Goal: Ask a question

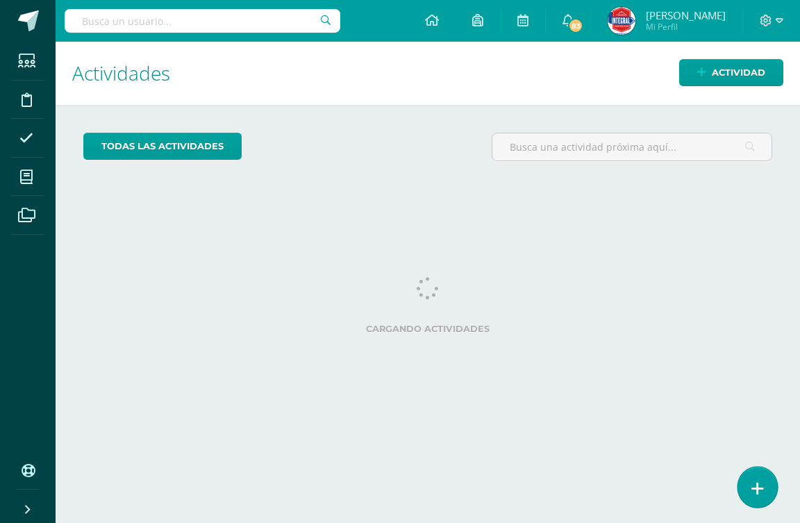
click at [755, 490] on icon at bounding box center [757, 488] width 12 height 16
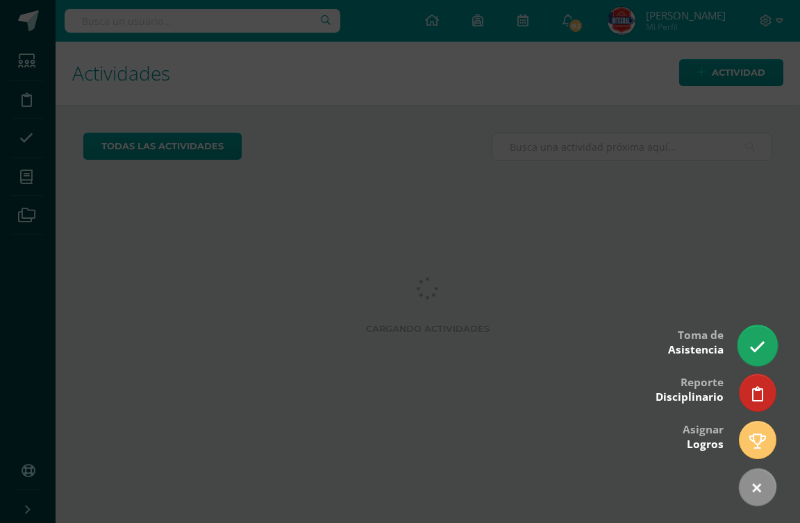
click at [752, 351] on icon at bounding box center [757, 347] width 16 height 16
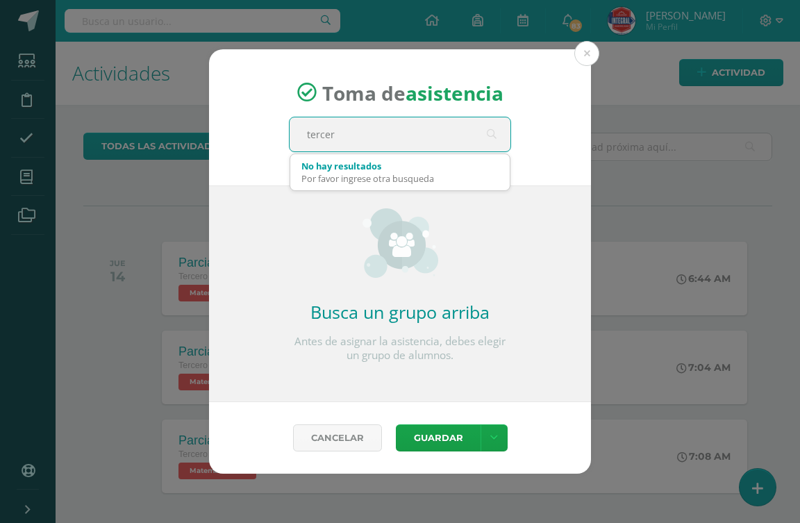
type input "tercero"
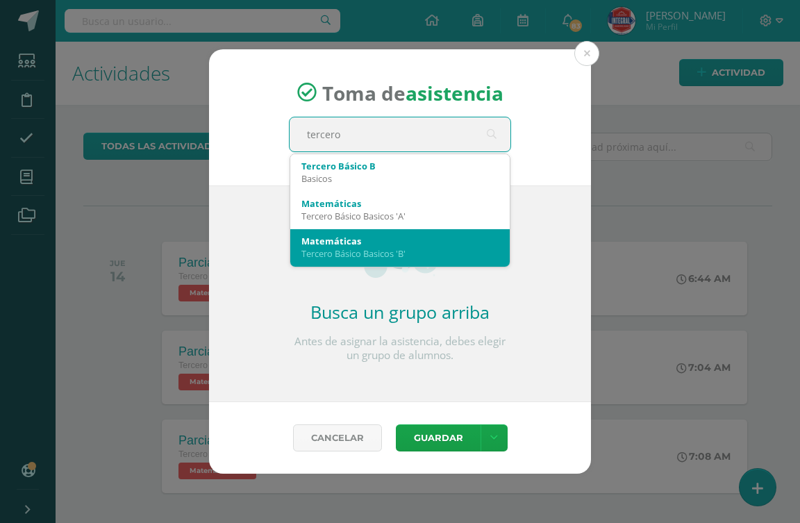
scroll to position [69, 0]
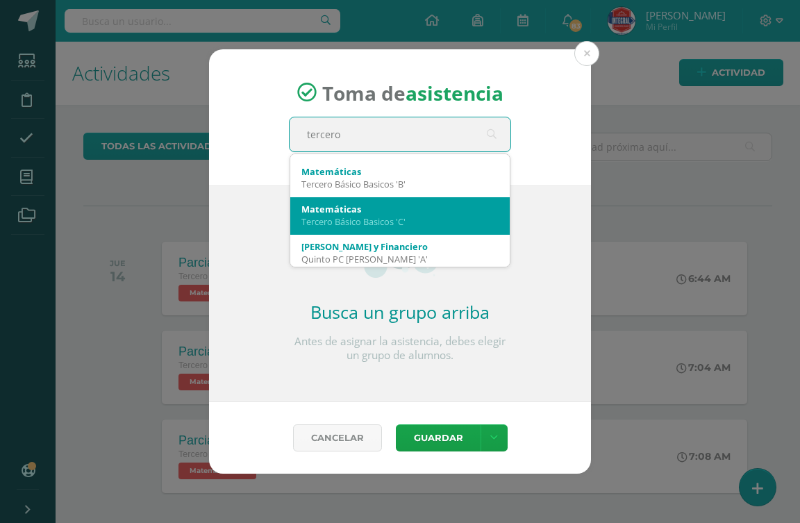
click at [374, 212] on div "Matemáticas" at bounding box center [399, 209] width 197 height 12
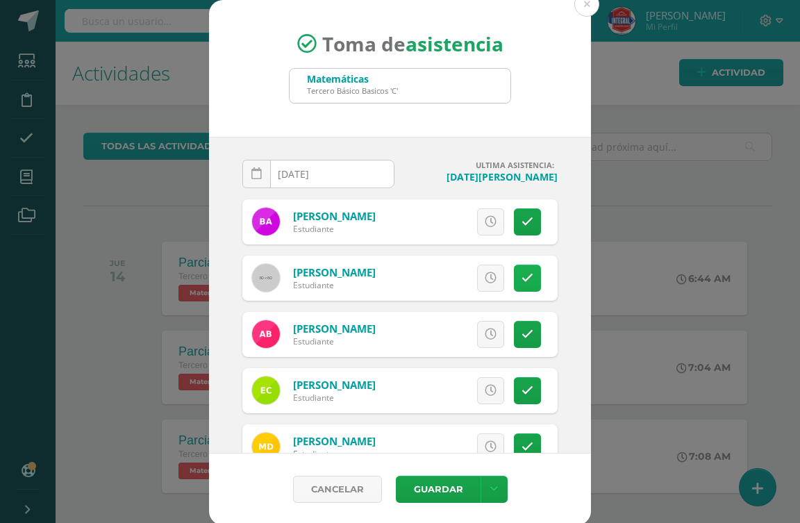
click at [521, 273] on icon at bounding box center [527, 278] width 12 height 12
click at [514, 341] on link at bounding box center [527, 334] width 27 height 27
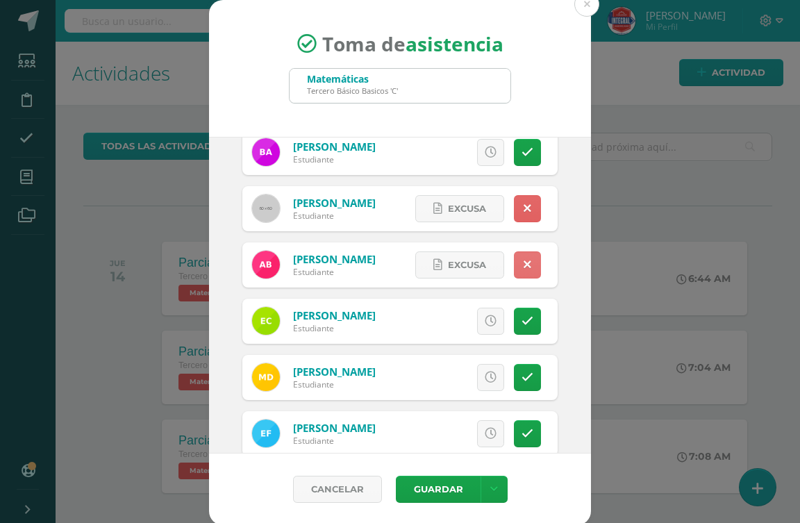
click at [523, 264] on icon at bounding box center [527, 265] width 8 height 12
click at [523, 212] on icon at bounding box center [527, 209] width 8 height 12
